Goal: Information Seeking & Learning: Learn about a topic

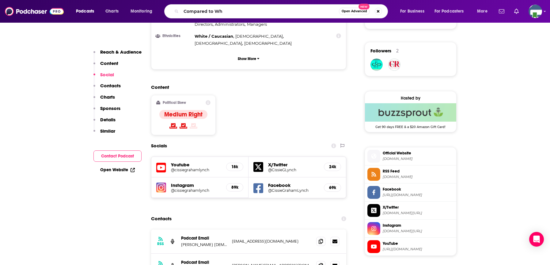
type input "Compared to Who"
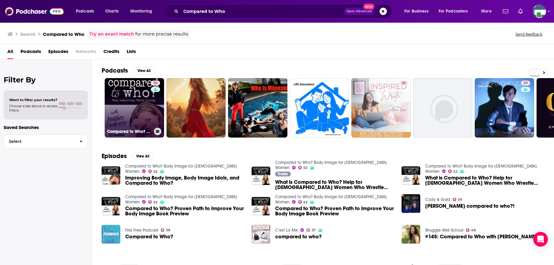
click at [147, 117] on link "52 Compared to Who? Body Image for [DEMOGRAPHIC_DATA] Women" at bounding box center [134, 107] width 59 height 59
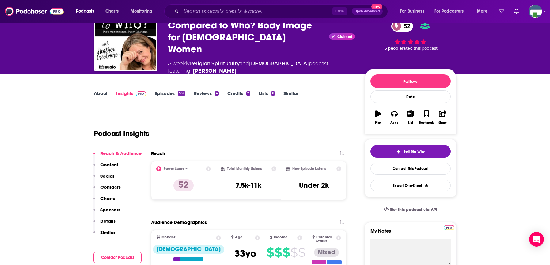
scroll to position [31, 0]
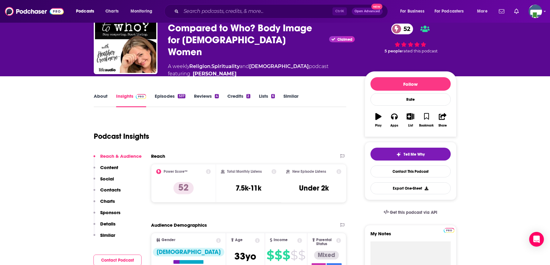
click at [100, 93] on link "About" at bounding box center [101, 100] width 14 height 14
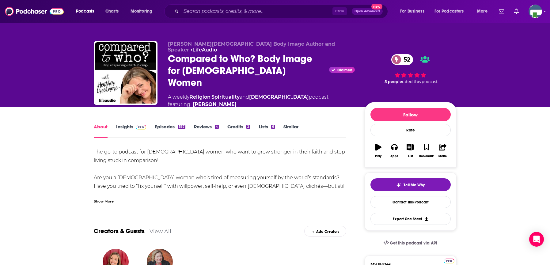
click at [108, 198] on div "Show More" at bounding box center [104, 201] width 20 height 6
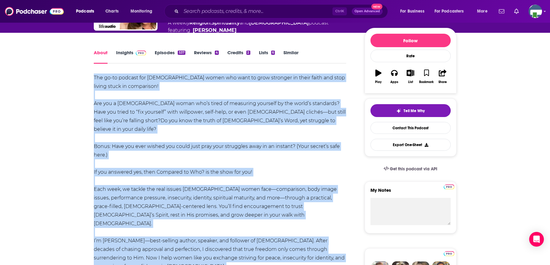
scroll to position [157, 0]
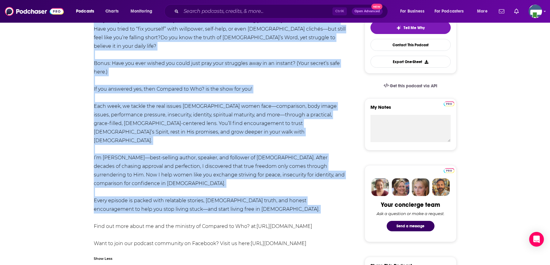
drag, startPoint x: 93, startPoint y: 144, endPoint x: 166, endPoint y: 191, distance: 86.8
copy div "Lor ip-do sitamet con Adipiscin elits doe temp in utla etdolore ma aliqu enima …"
